Goal: Use online tool/utility: Utilize a website feature to perform a specific function

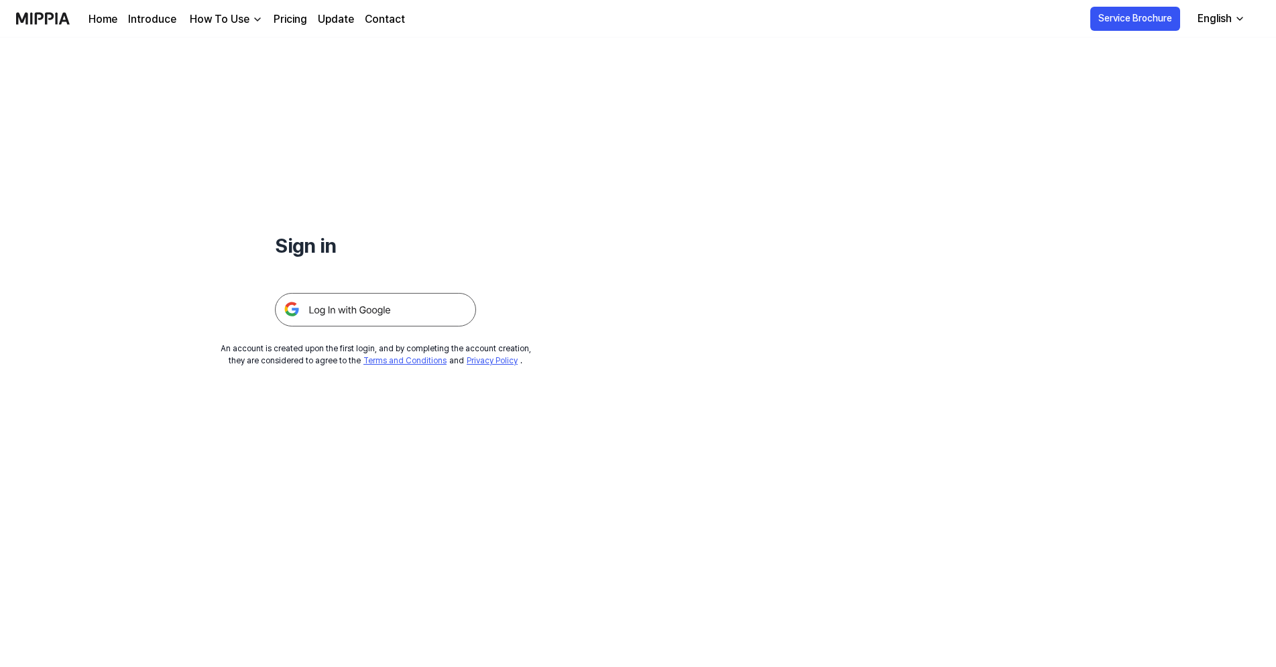
click at [354, 310] on img at bounding box center [375, 310] width 201 height 34
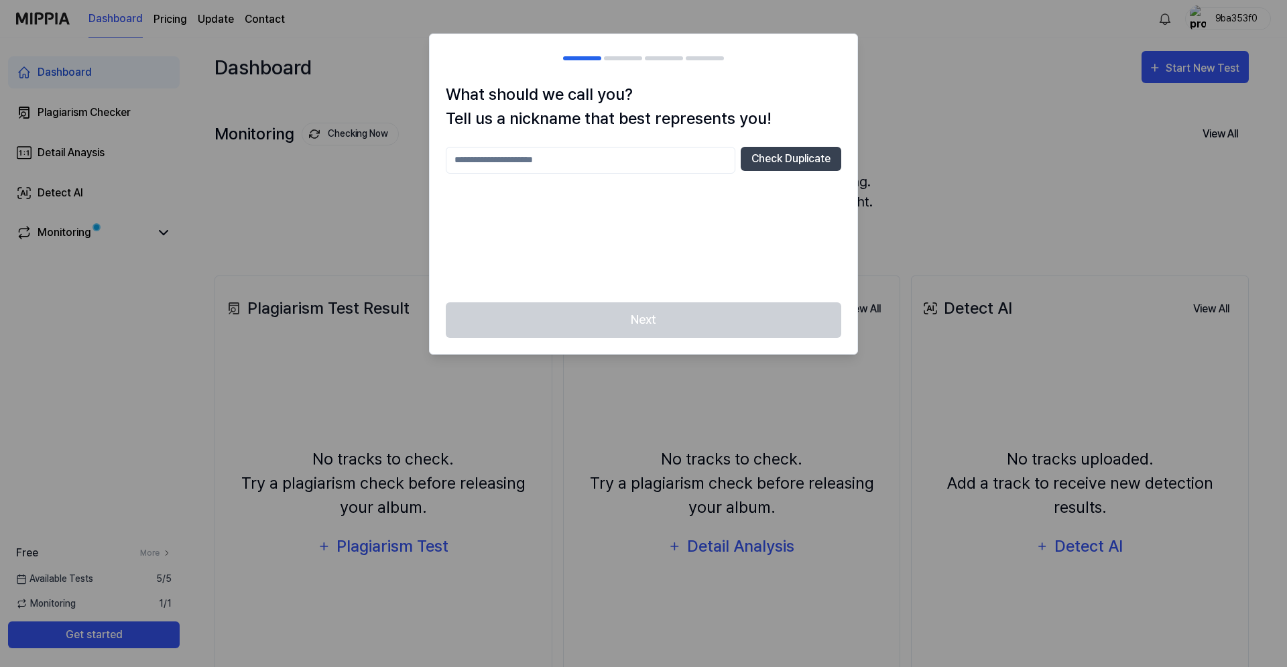
click at [536, 165] on input "text" at bounding box center [591, 160] width 290 height 27
click at [788, 166] on button "Check Duplicate" at bounding box center [791, 159] width 101 height 24
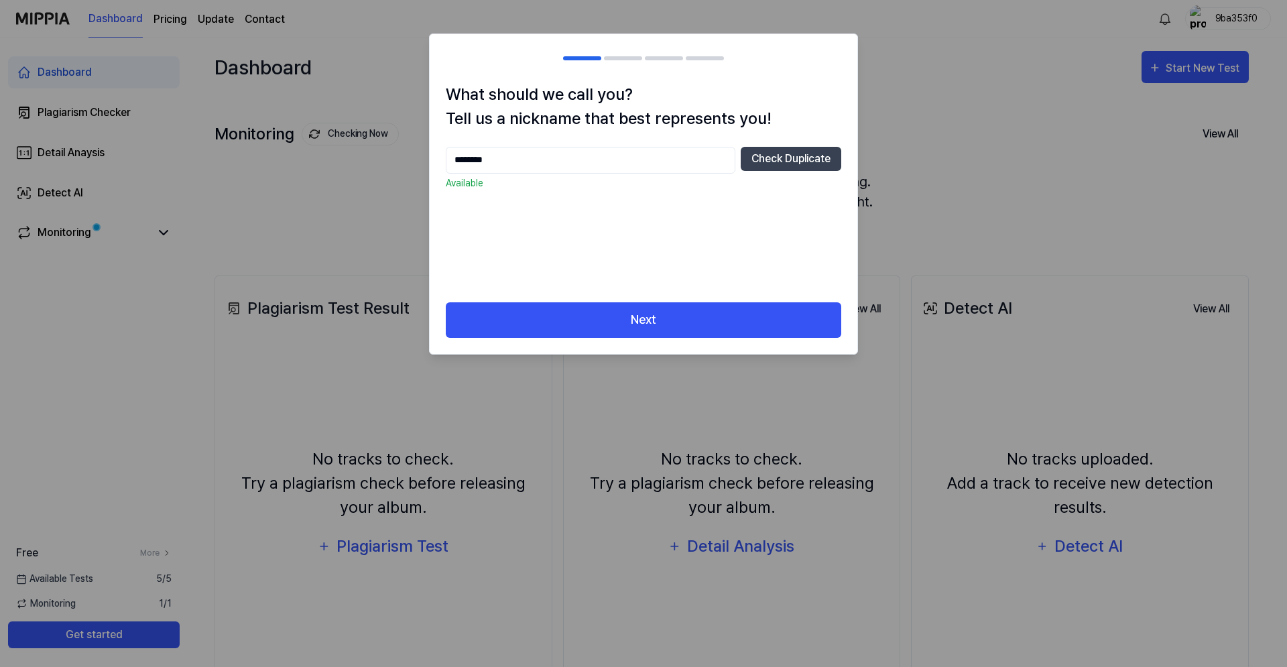
drag, startPoint x: 527, startPoint y: 163, endPoint x: 342, endPoint y: 142, distance: 186.2
click at [446, 147] on input "********" at bounding box center [591, 160] width 290 height 27
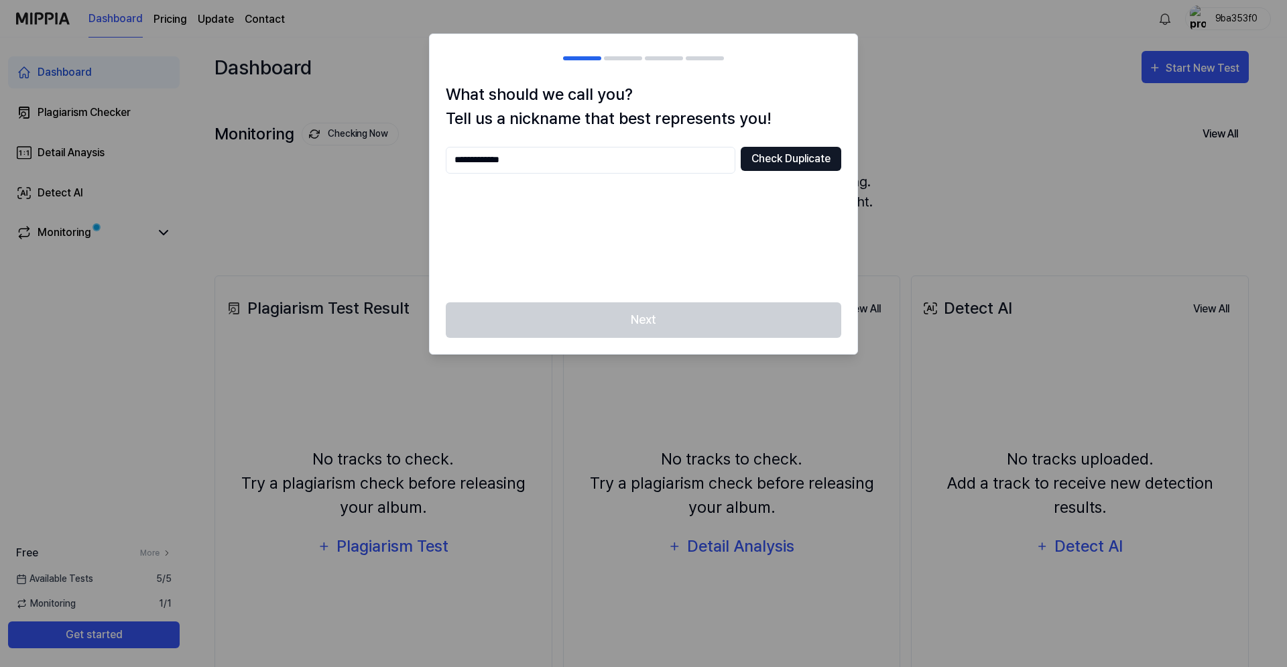
type input "**********"
click at [778, 160] on button "Check Duplicate" at bounding box center [791, 159] width 101 height 24
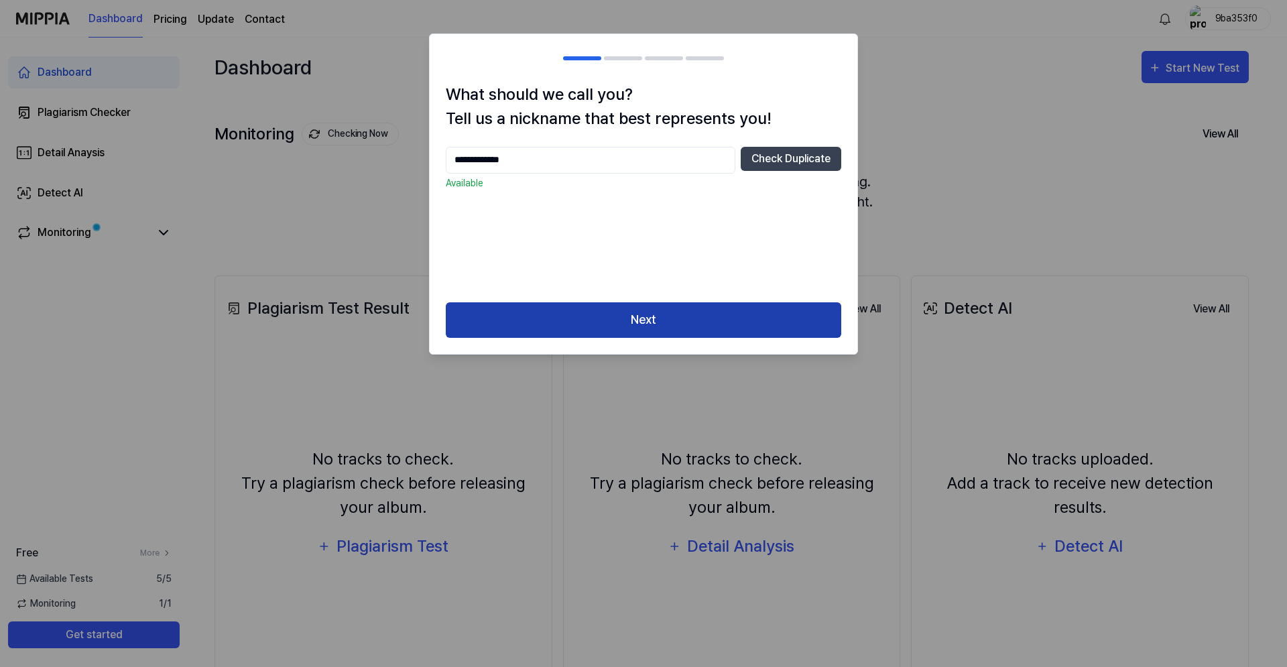
click at [615, 318] on button "Next" at bounding box center [643, 320] width 395 height 36
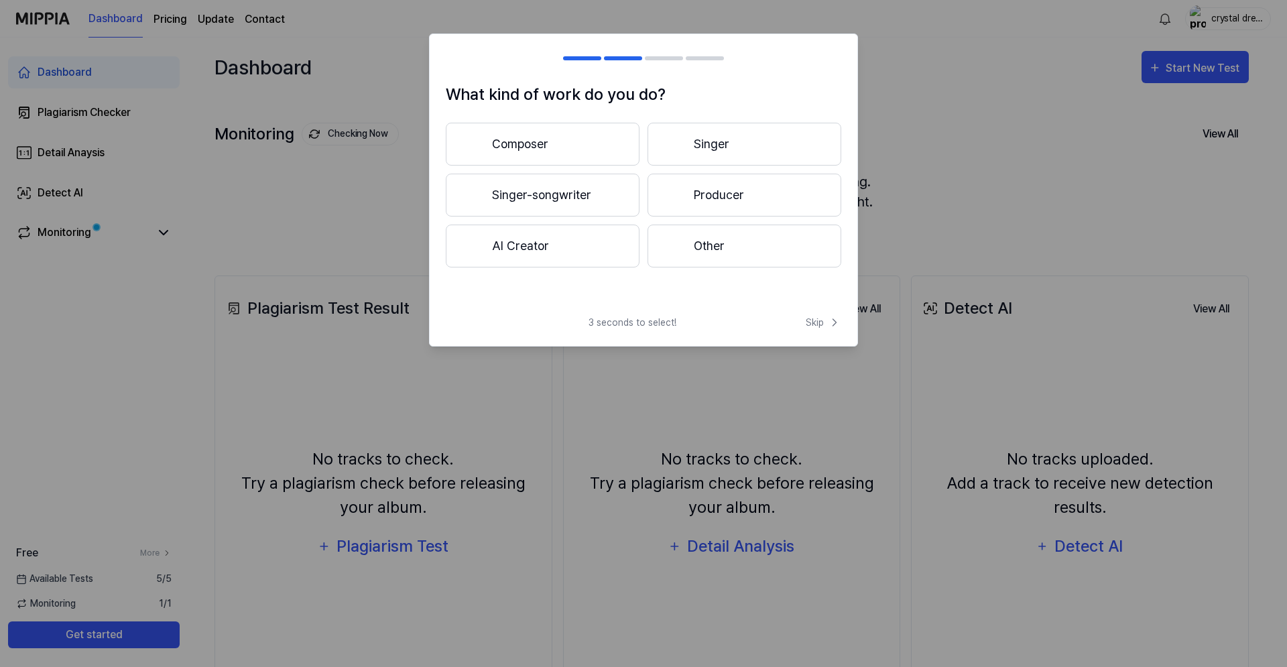
click at [563, 144] on button "Composer" at bounding box center [543, 144] width 194 height 43
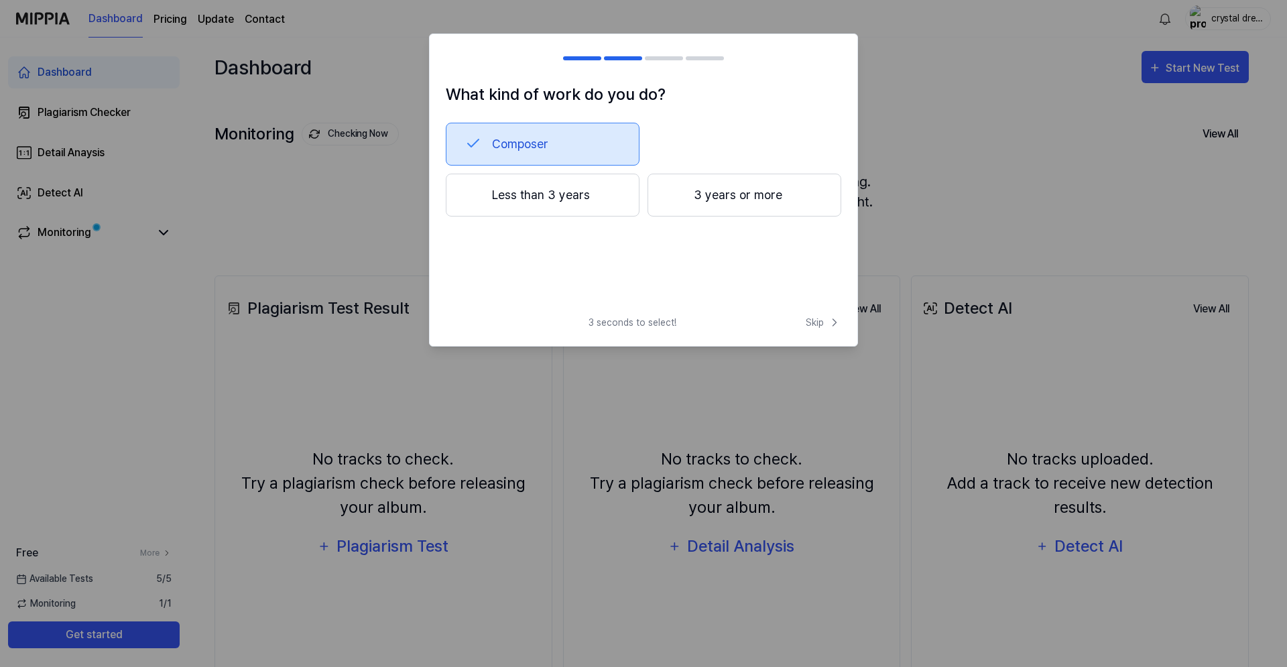
click at [705, 189] on button "3 years or more" at bounding box center [745, 195] width 194 height 43
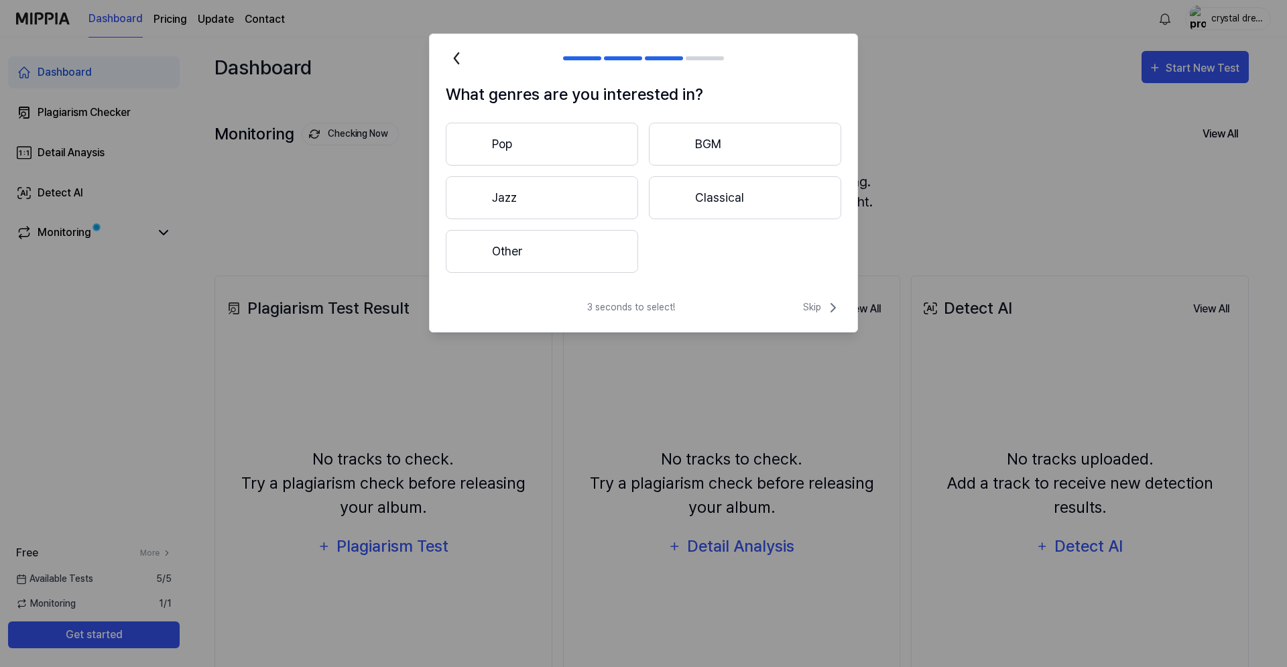
click at [538, 133] on button "Pop" at bounding box center [542, 144] width 192 height 43
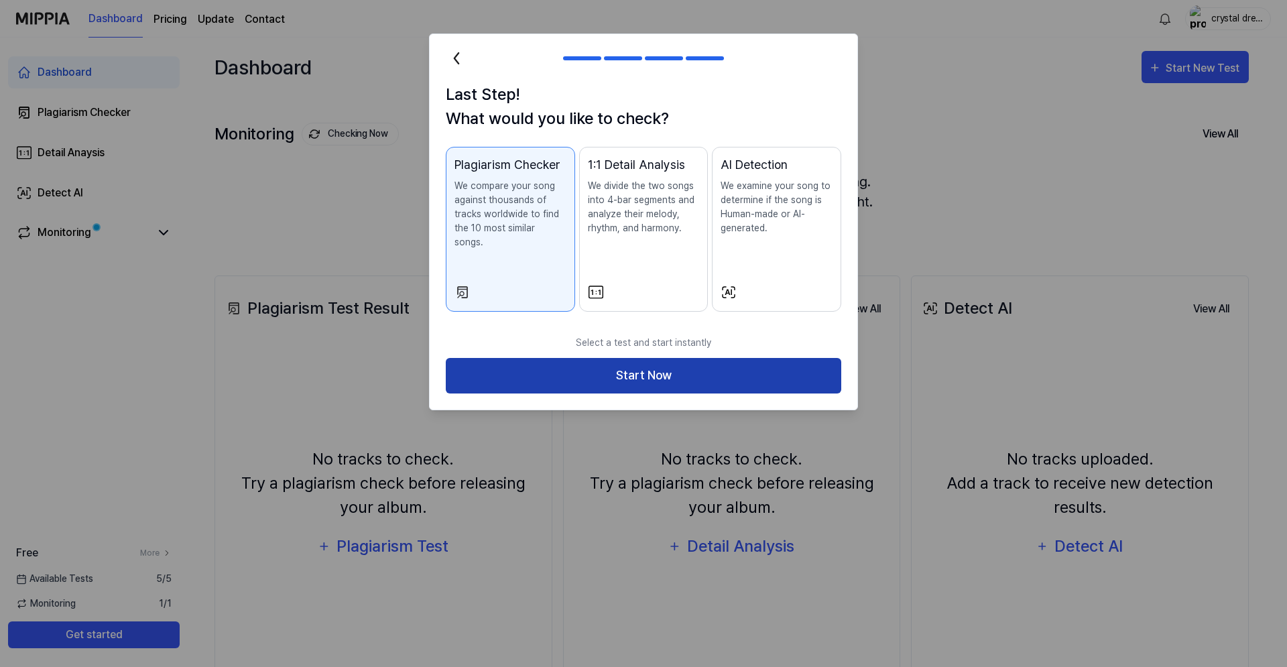
click at [638, 368] on button "Start Now" at bounding box center [643, 376] width 395 height 36
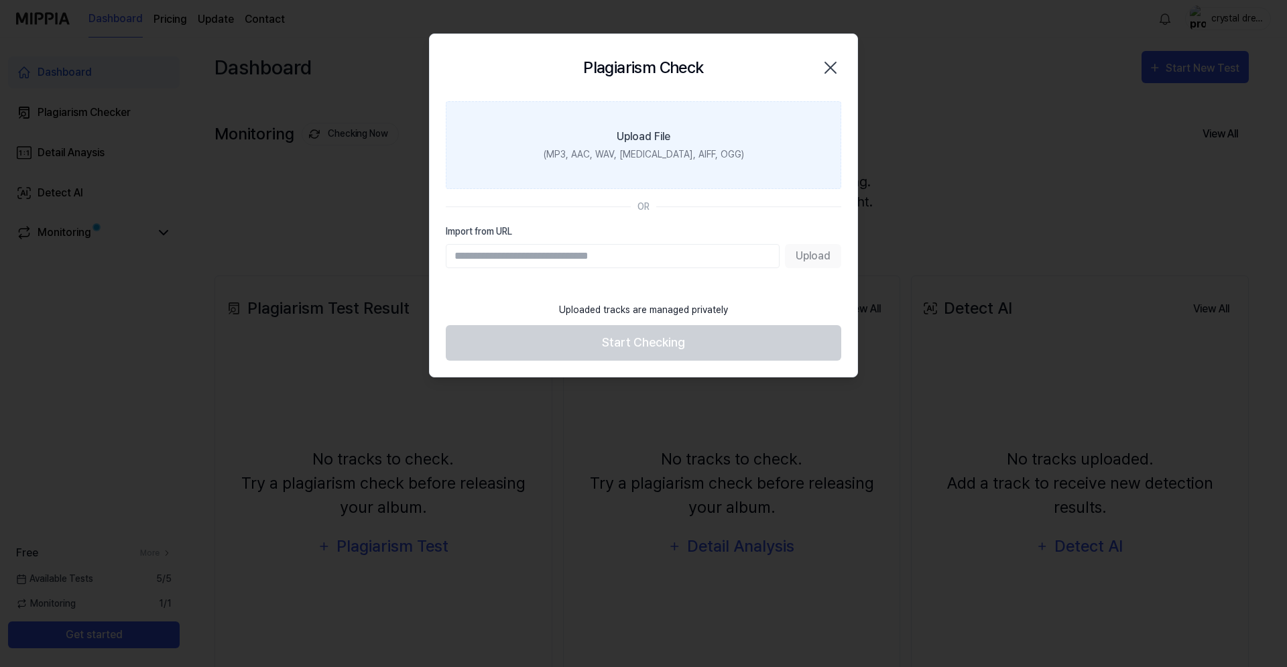
click at [644, 142] on div "Upload File" at bounding box center [644, 137] width 54 height 16
click at [0, 0] on input "Upload File (MP3, AAC, WAV, [MEDICAL_DATA], AIFF, OGG)" at bounding box center [0, 0] width 0 height 0
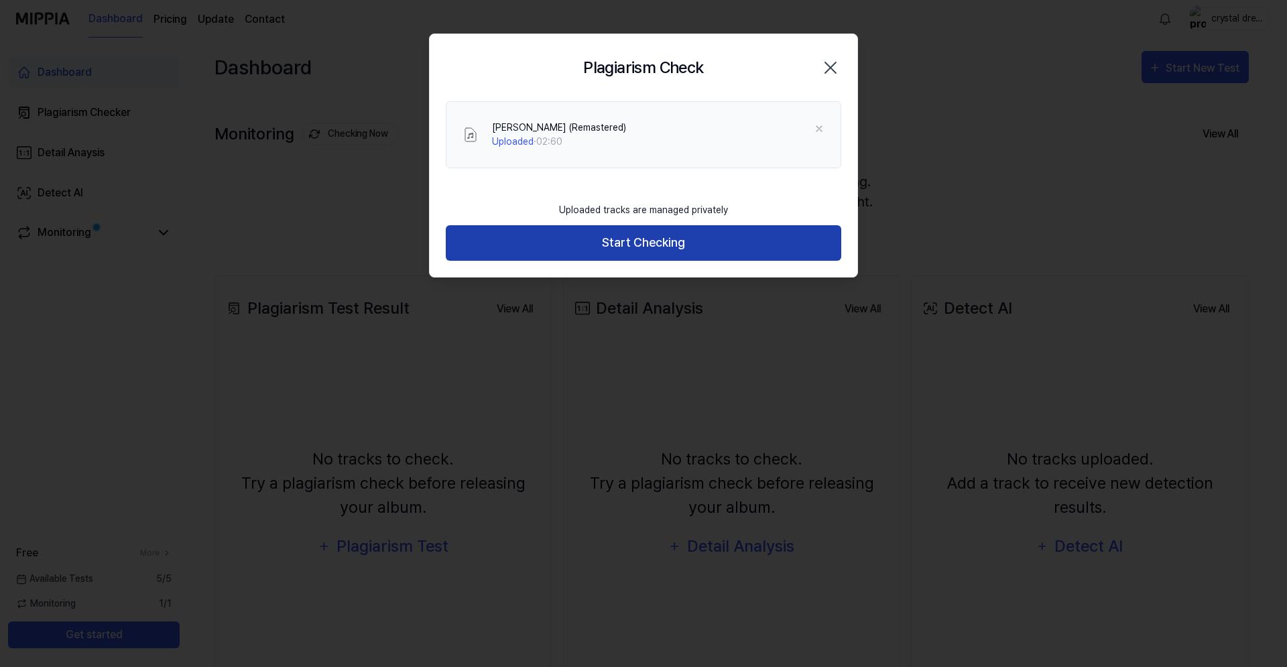
click at [629, 254] on button "Start Checking" at bounding box center [643, 243] width 395 height 36
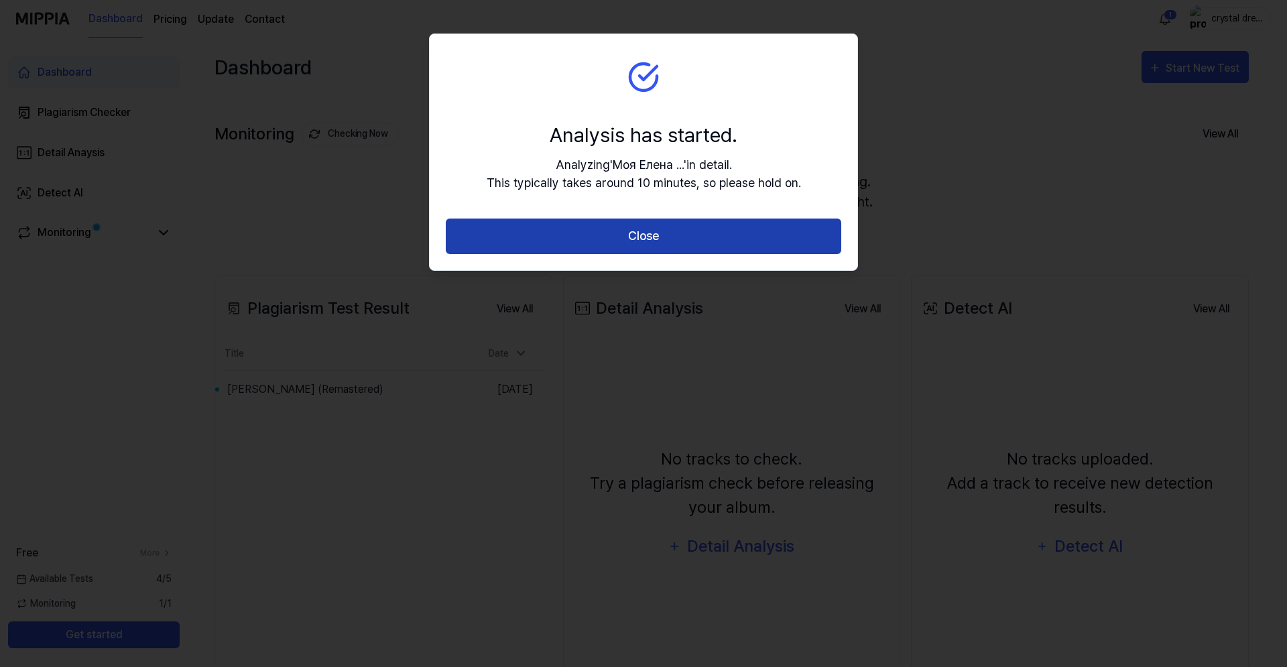
click at [648, 235] on button "Close" at bounding box center [643, 237] width 395 height 36
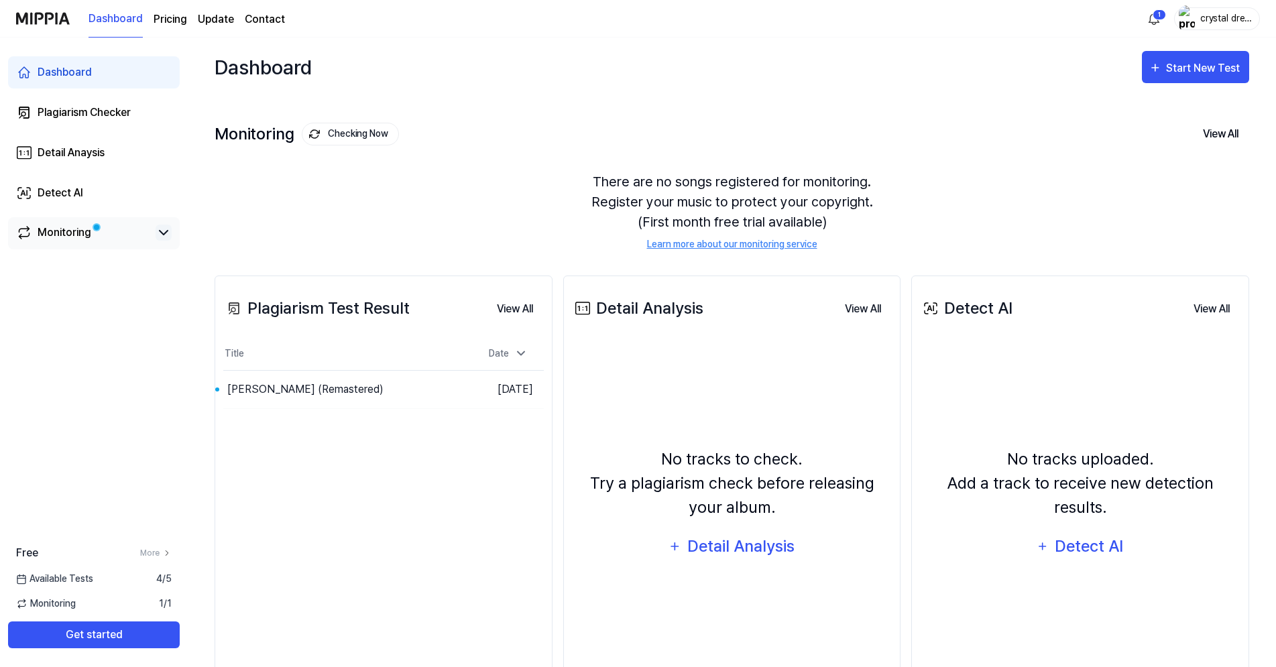
click at [158, 235] on icon at bounding box center [164, 233] width 16 height 16
click at [161, 237] on icon at bounding box center [164, 233] width 16 height 16
click at [157, 229] on icon at bounding box center [164, 233] width 16 height 16
click at [71, 235] on div "Monitoring" at bounding box center [65, 233] width 54 height 16
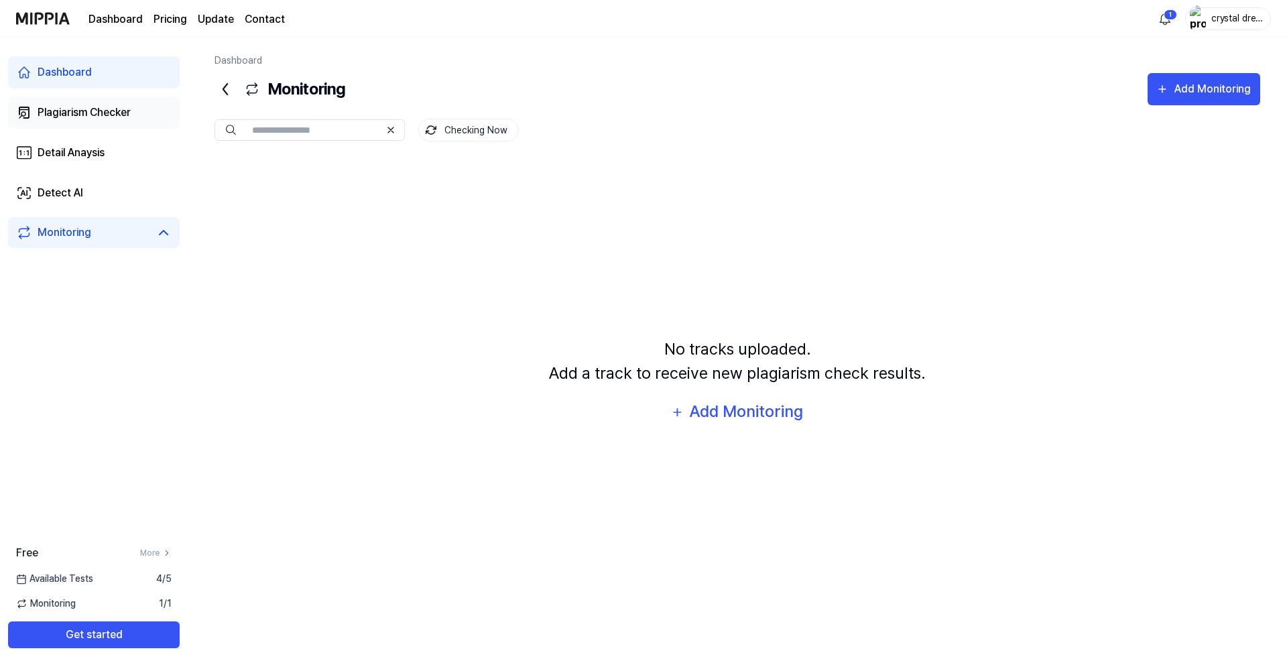
click at [95, 113] on div "Plagiarism Checker" at bounding box center [84, 113] width 93 height 16
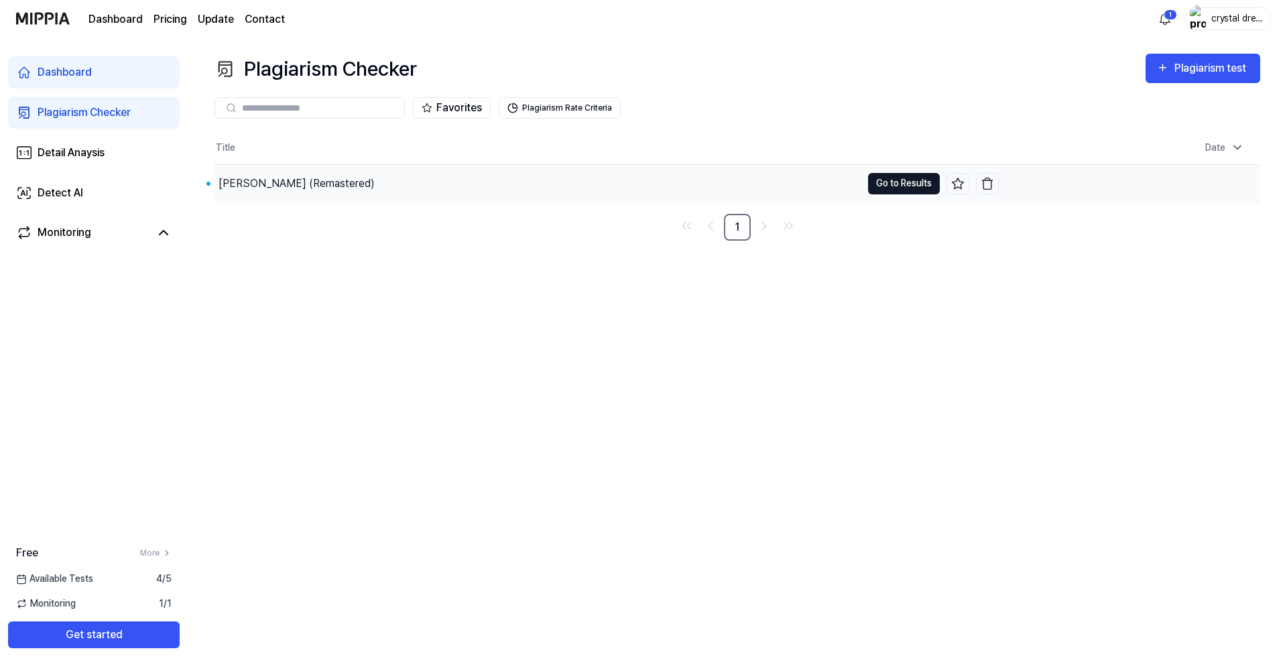
drag, startPoint x: 920, startPoint y: 198, endPoint x: 917, endPoint y: 190, distance: 9.3
click at [919, 194] on td "[PERSON_NAME] (Remastered) Go to Results" at bounding box center [607, 184] width 784 height 38
click at [917, 190] on button "Go to Results" at bounding box center [904, 183] width 72 height 21
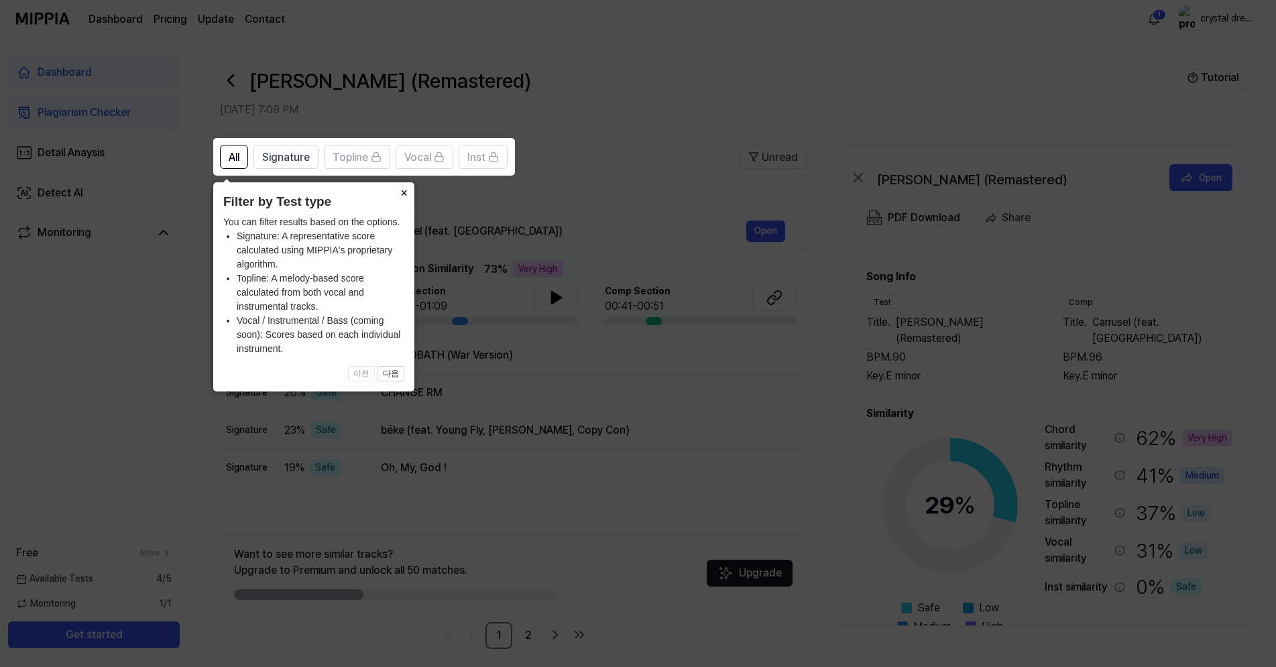
click at [408, 196] on button "×" at bounding box center [403, 191] width 21 height 19
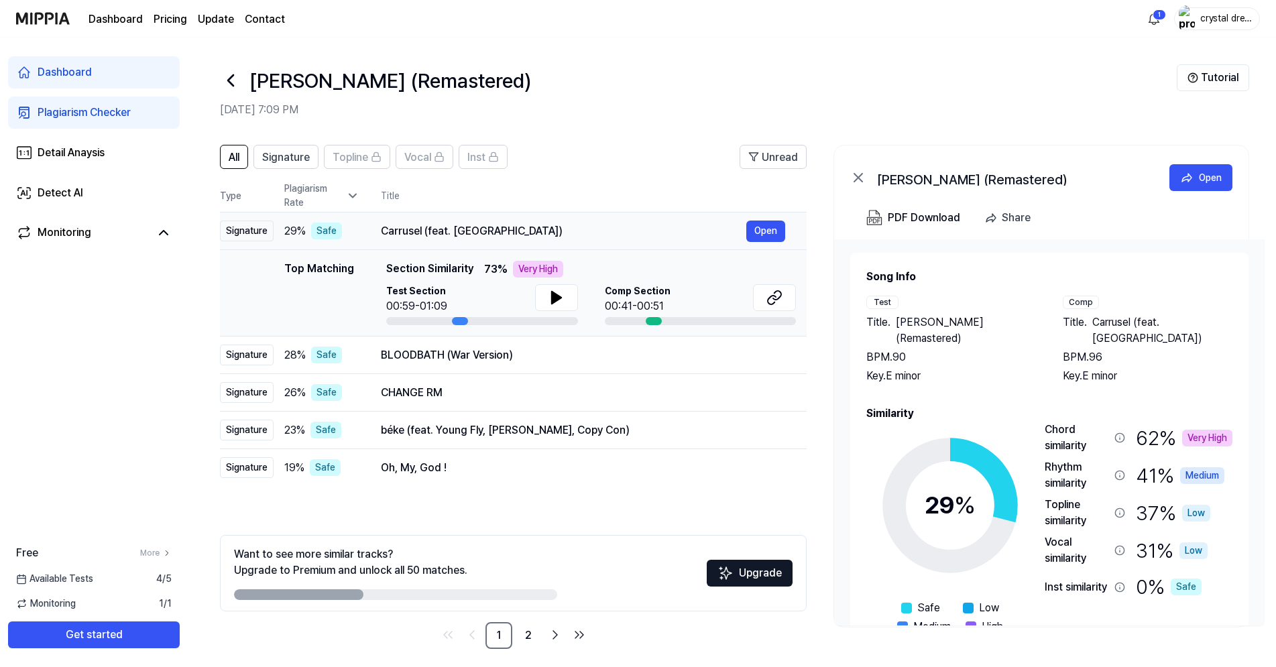
drag, startPoint x: 511, startPoint y: 228, endPoint x: 381, endPoint y: 233, distance: 130.1
click at [381, 233] on div "Carrusel (feat. [GEOGRAPHIC_DATA])" at bounding box center [563, 231] width 365 height 16
drag, startPoint x: 381, startPoint y: 232, endPoint x: 471, endPoint y: 237, distance: 90.6
click at [471, 237] on div "Carrusel (feat. [GEOGRAPHIC_DATA])" at bounding box center [563, 231] width 365 height 16
